Goal: Find specific page/section: Find specific page/section

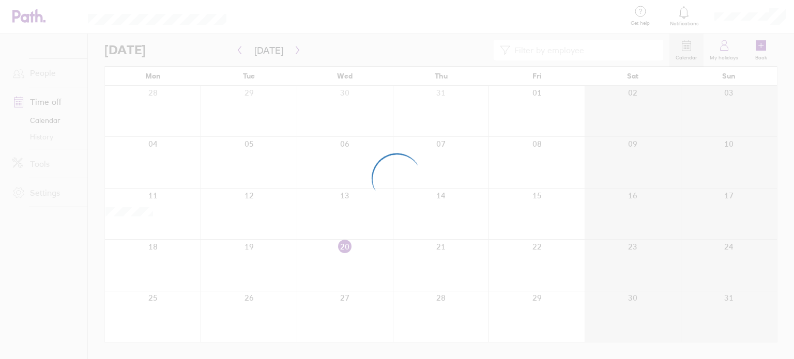
click at [56, 273] on ul "People Time off Calendar History Tools Settings" at bounding box center [43, 179] width 87 height 291
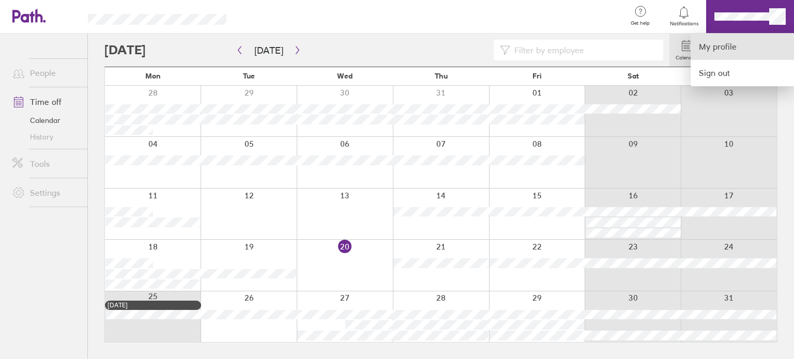
click at [735, 43] on link "My profile" at bounding box center [741, 47] width 103 height 26
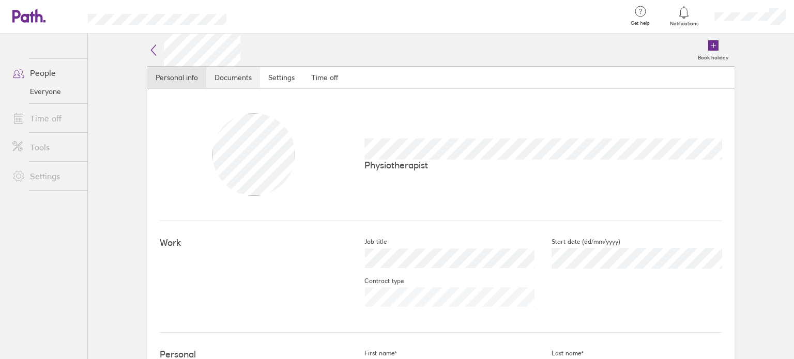
click at [248, 76] on link "Documents" at bounding box center [233, 77] width 54 height 21
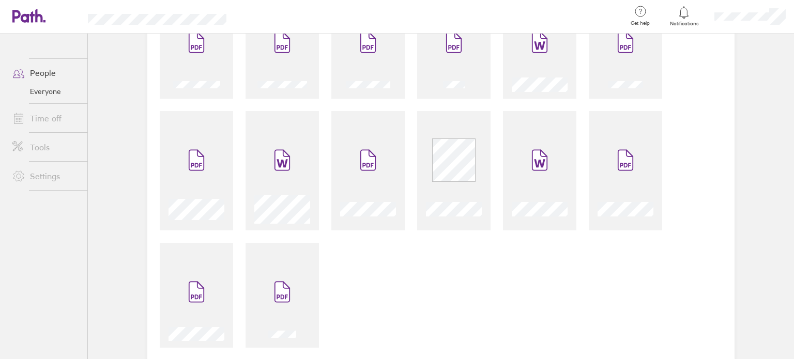
scroll to position [132, 0]
click at [280, 257] on div at bounding box center [281, 295] width 73 height 105
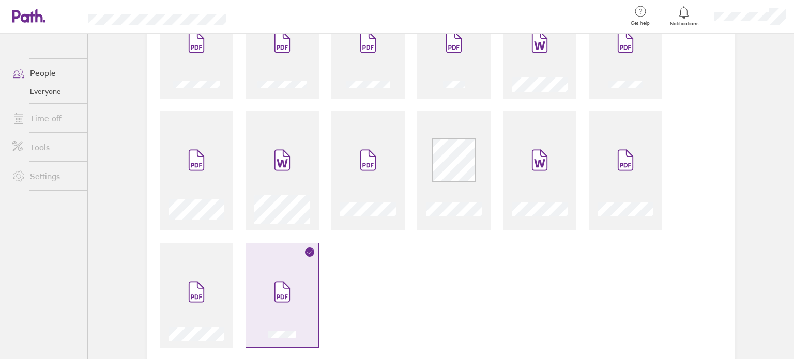
click at [280, 257] on div at bounding box center [281, 295] width 73 height 105
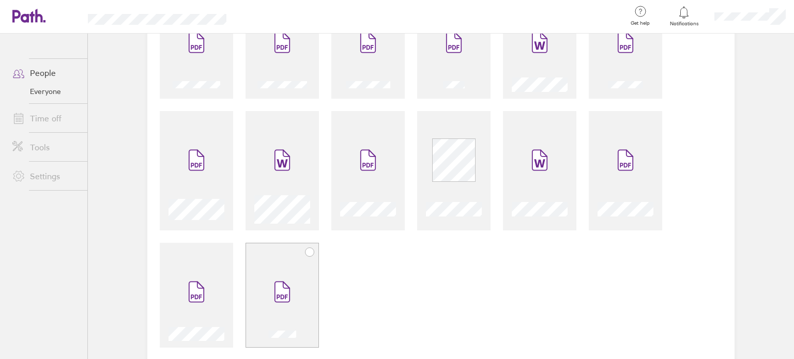
click at [280, 257] on div at bounding box center [281, 295] width 73 height 105
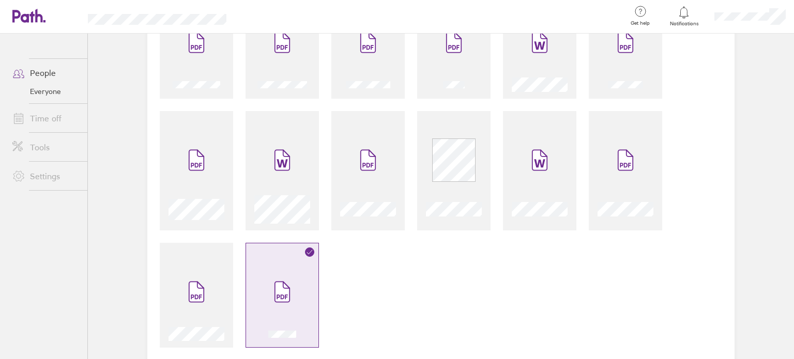
click at [280, 257] on div at bounding box center [281, 295] width 73 height 105
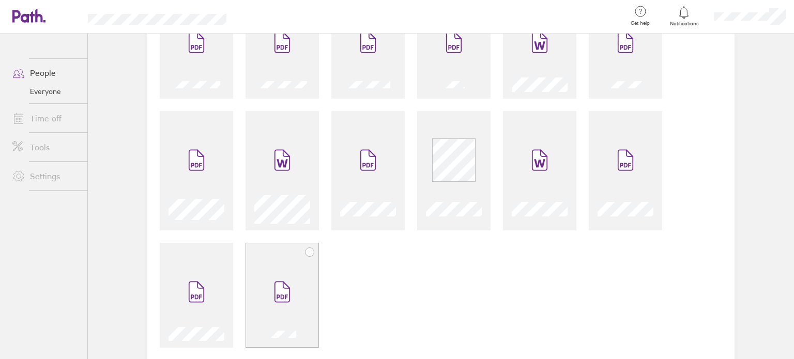
click at [280, 257] on div at bounding box center [281, 295] width 73 height 105
